Goal: Find contact information: Find contact information

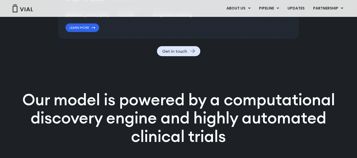
scroll to position [650, 0]
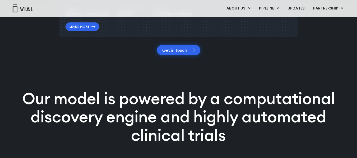
click at [178, 55] on link "Get in touch" at bounding box center [178, 50] width 43 height 10
